Goal: Task Accomplishment & Management: Manage account settings

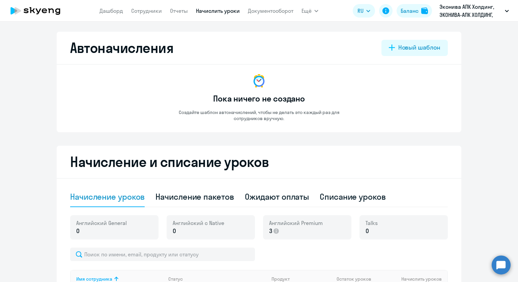
select select "10"
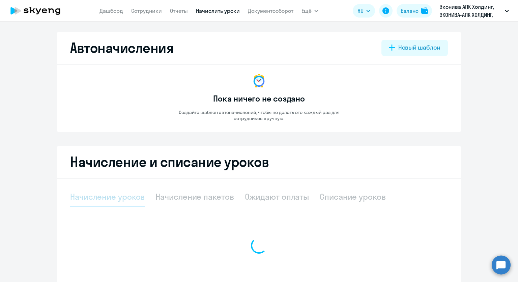
select select "10"
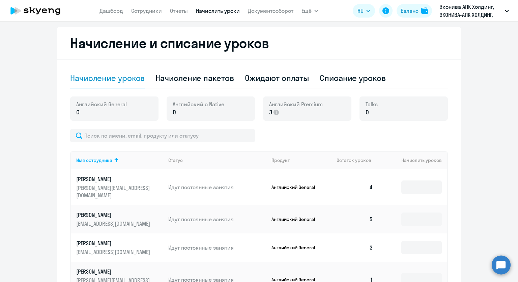
scroll to position [34, 0]
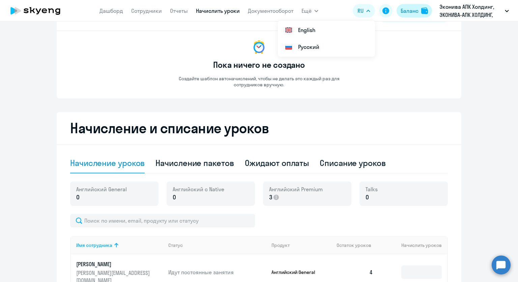
click at [399, 15] on button "Баланс" at bounding box center [414, 11] width 35 height 14
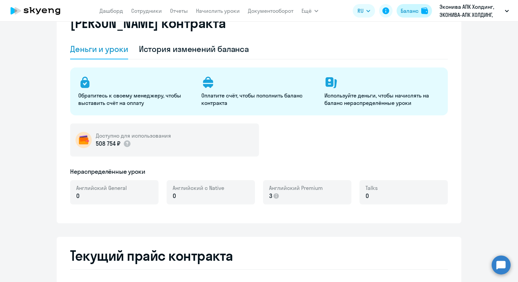
select select "english_adult_not_native_speaker"
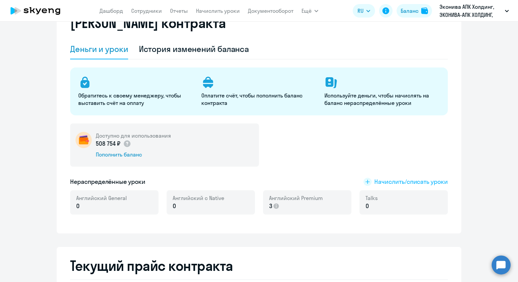
click at [389, 179] on span "Начислить/списать уроки" at bounding box center [412, 182] width 74 height 9
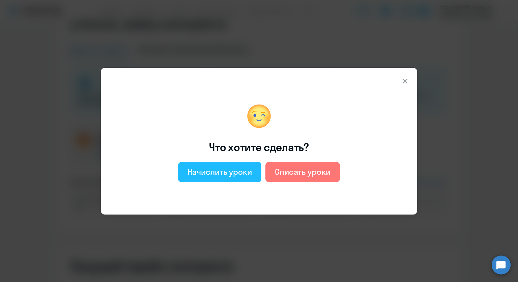
click at [253, 174] on button "Начислить уроки" at bounding box center [219, 172] width 83 height 20
select select "english_adult_not_native_speaker"
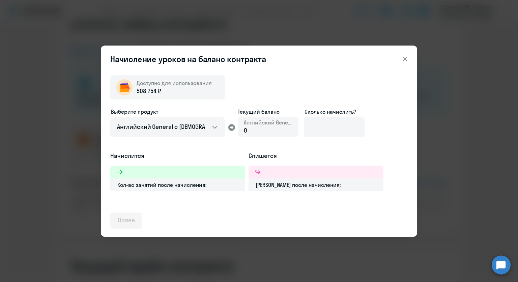
click at [377, 112] on div "Выберите продукт Английский General с русскоговорящим преподавателем Английский…" at bounding box center [259, 130] width 298 height 44
click at [355, 126] on input at bounding box center [334, 127] width 61 height 20
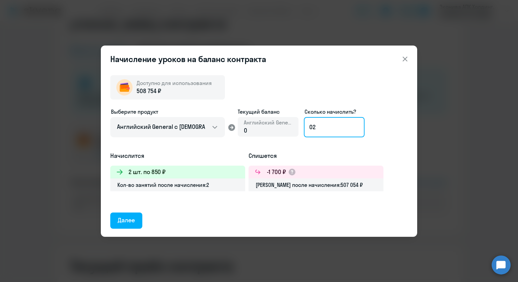
type input "0"
type input "20"
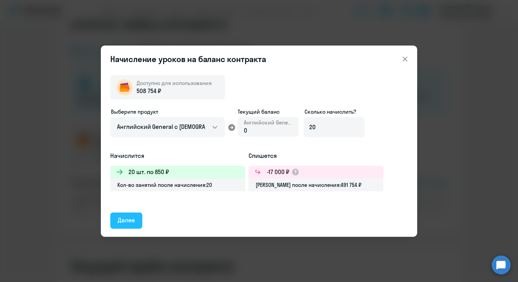
click at [128, 220] on div "Далее" at bounding box center [126, 220] width 17 height 9
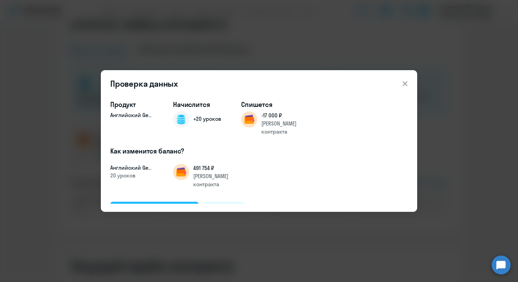
click at [157, 205] on div "Подтвердить и начислить" at bounding box center [155, 209] width 74 height 9
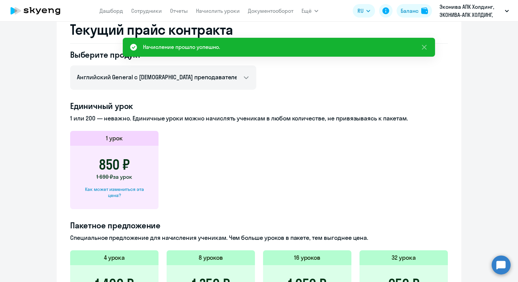
scroll to position [101, 0]
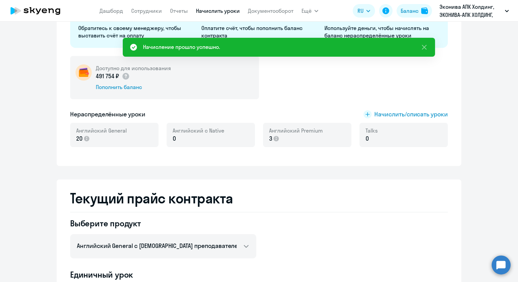
click at [231, 12] on link "Начислить уроки" at bounding box center [218, 10] width 44 height 7
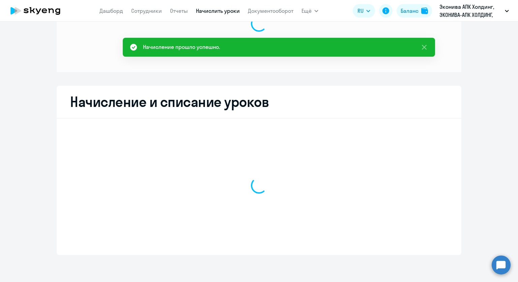
scroll to position [57, 0]
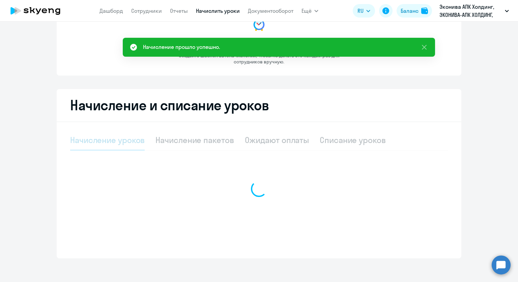
select select "10"
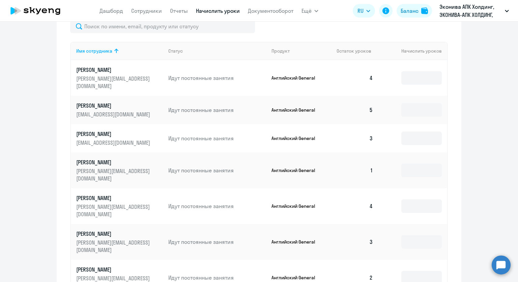
scroll to position [293, 0]
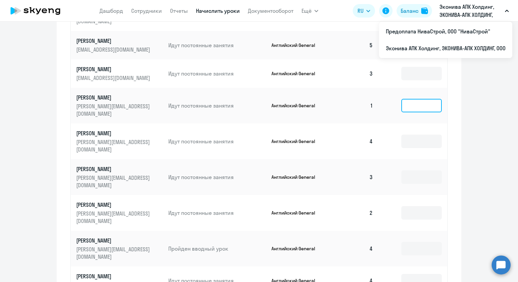
click at [417, 101] on input at bounding box center [422, 106] width 41 height 14
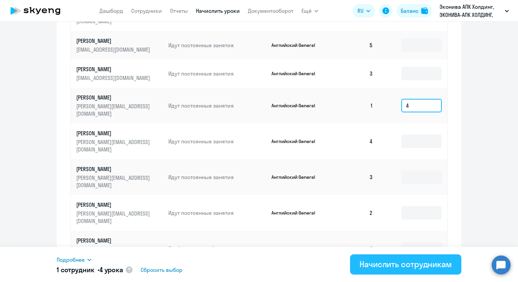
type input "4"
click at [397, 263] on div "Начислить сотрудникам" at bounding box center [406, 264] width 92 height 11
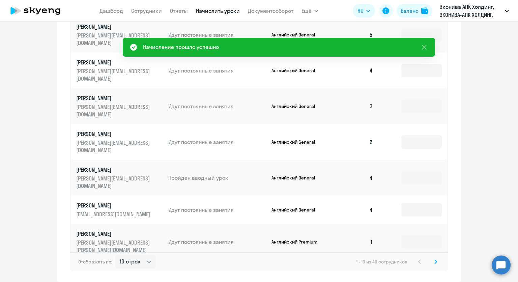
scroll to position [352, 0]
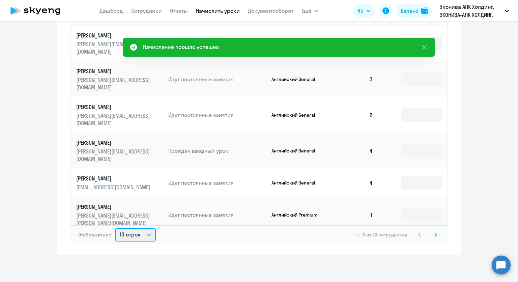
click at [132, 236] on select "10 строк 30 строк 50 строк" at bounding box center [135, 235] width 41 height 14
select select "50"
click at [115, 228] on select "10 строк 30 строк 50 строк" at bounding box center [135, 235] width 41 height 14
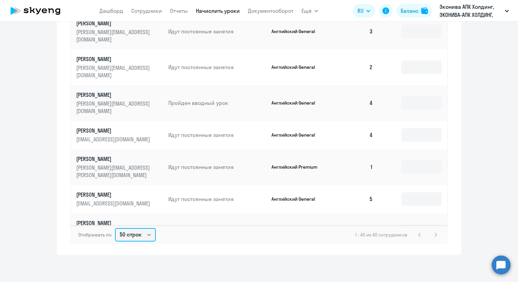
scroll to position [101, 0]
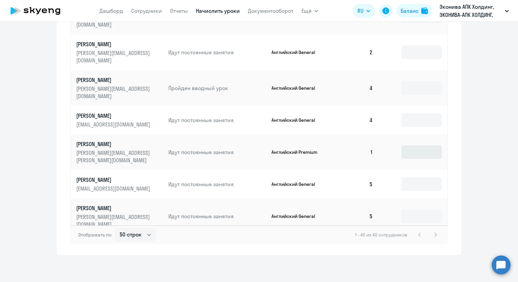
drag, startPoint x: 403, startPoint y: 154, endPoint x: 405, endPoint y: 150, distance: 4.4
click at [403, 153] on td at bounding box center [413, 152] width 69 height 36
click at [408, 145] on input at bounding box center [422, 152] width 41 height 14
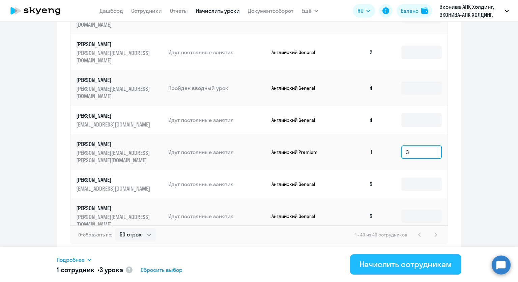
type input "3"
click at [365, 264] on div "Начислить сотрудникам" at bounding box center [406, 264] width 92 height 11
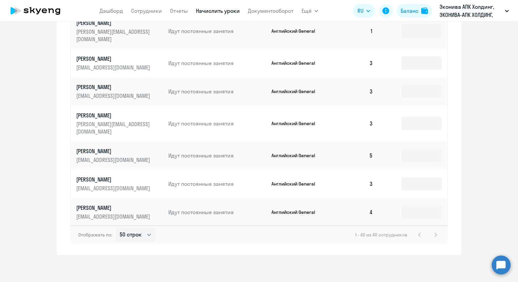
scroll to position [776, 0]
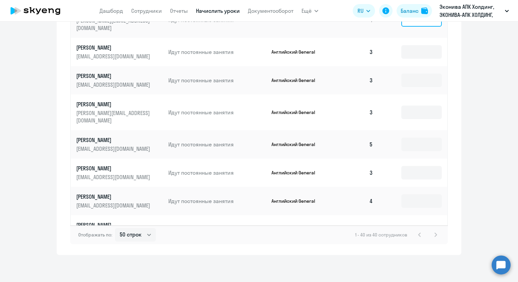
click at [404, 27] on input at bounding box center [422, 20] width 41 height 14
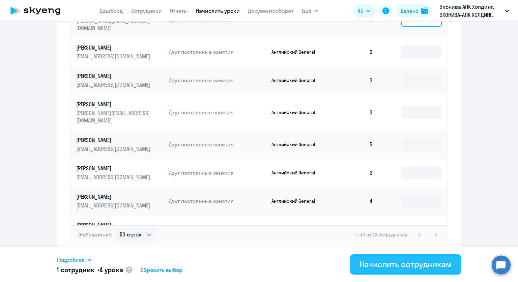
type input "4"
click at [400, 261] on div "Начислить сотрудникам" at bounding box center [406, 264] width 92 height 11
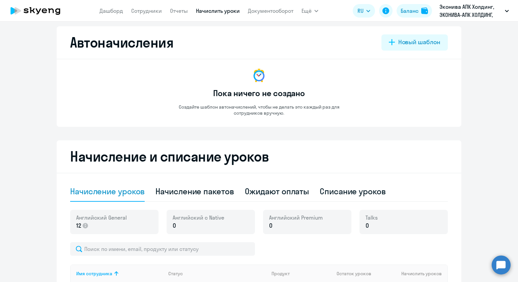
scroll to position [0, 0]
